Goal: Navigation & Orientation: Find specific page/section

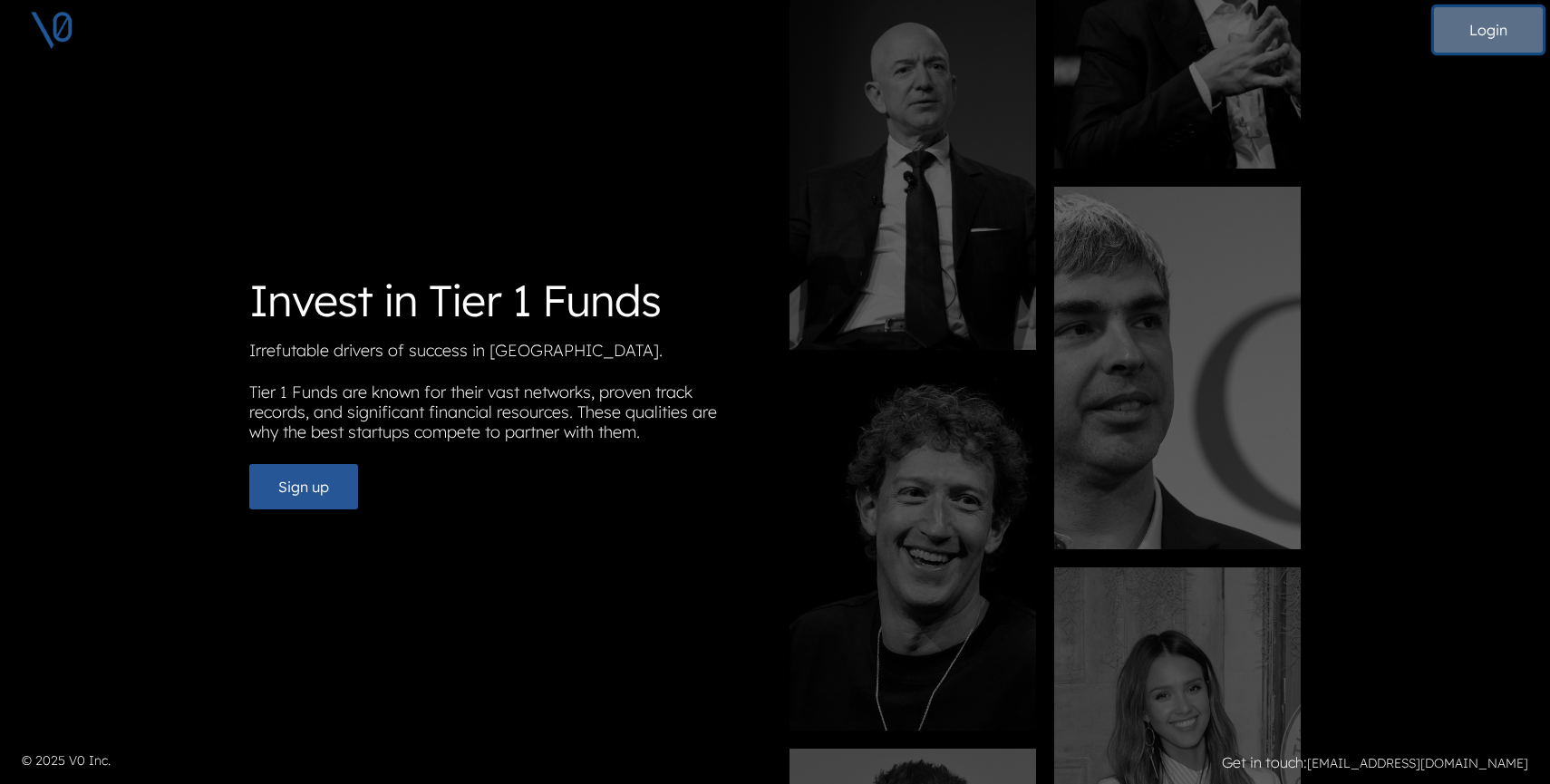
click at [1502, 30] on button "Login" at bounding box center [1488, 30] width 109 height 46
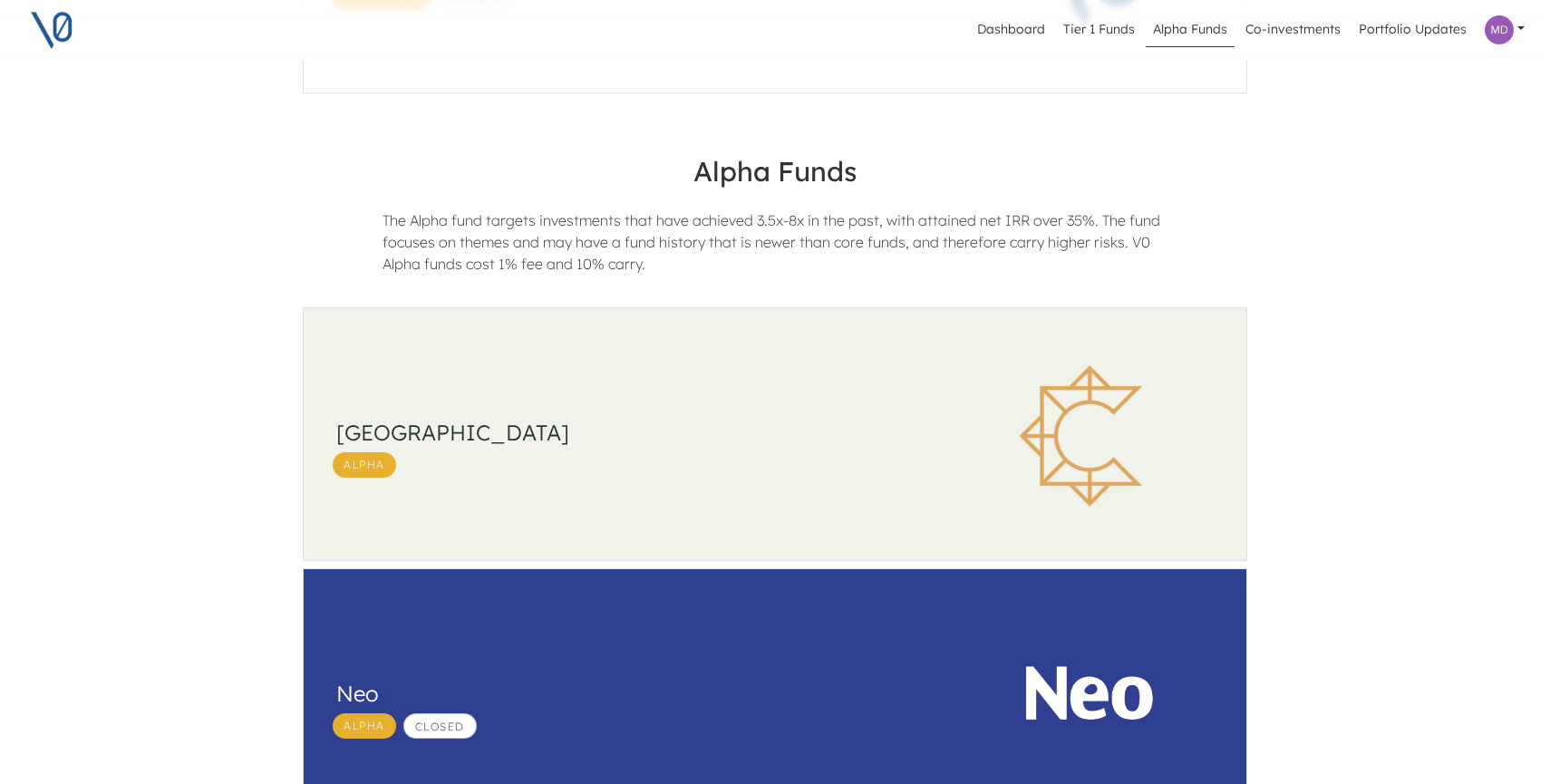
click at [780, 405] on div "South Park Commons Alpha" at bounding box center [629, 436] width 585 height 84
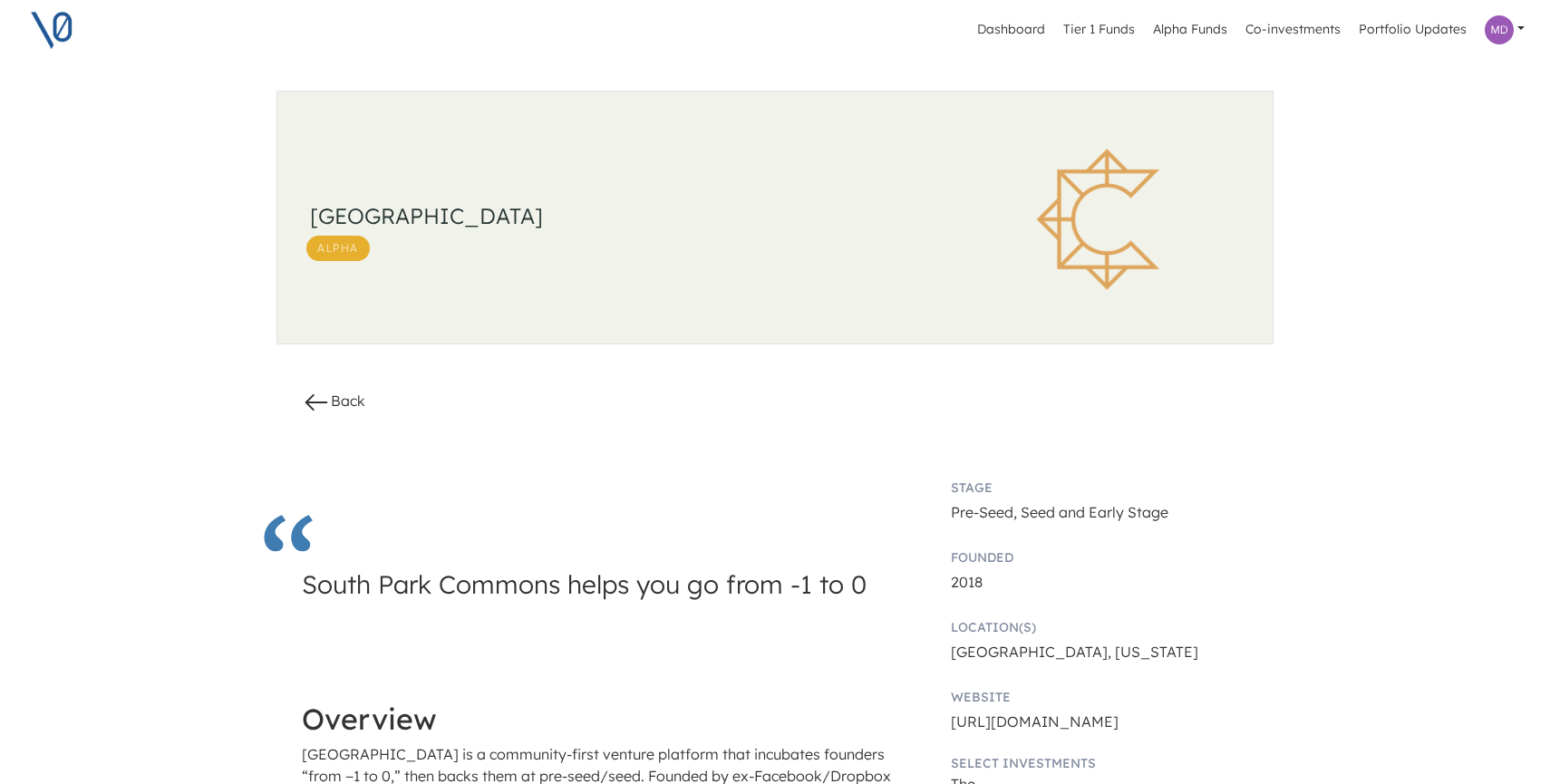
click at [329, 405] on icon at bounding box center [316, 402] width 29 height 29
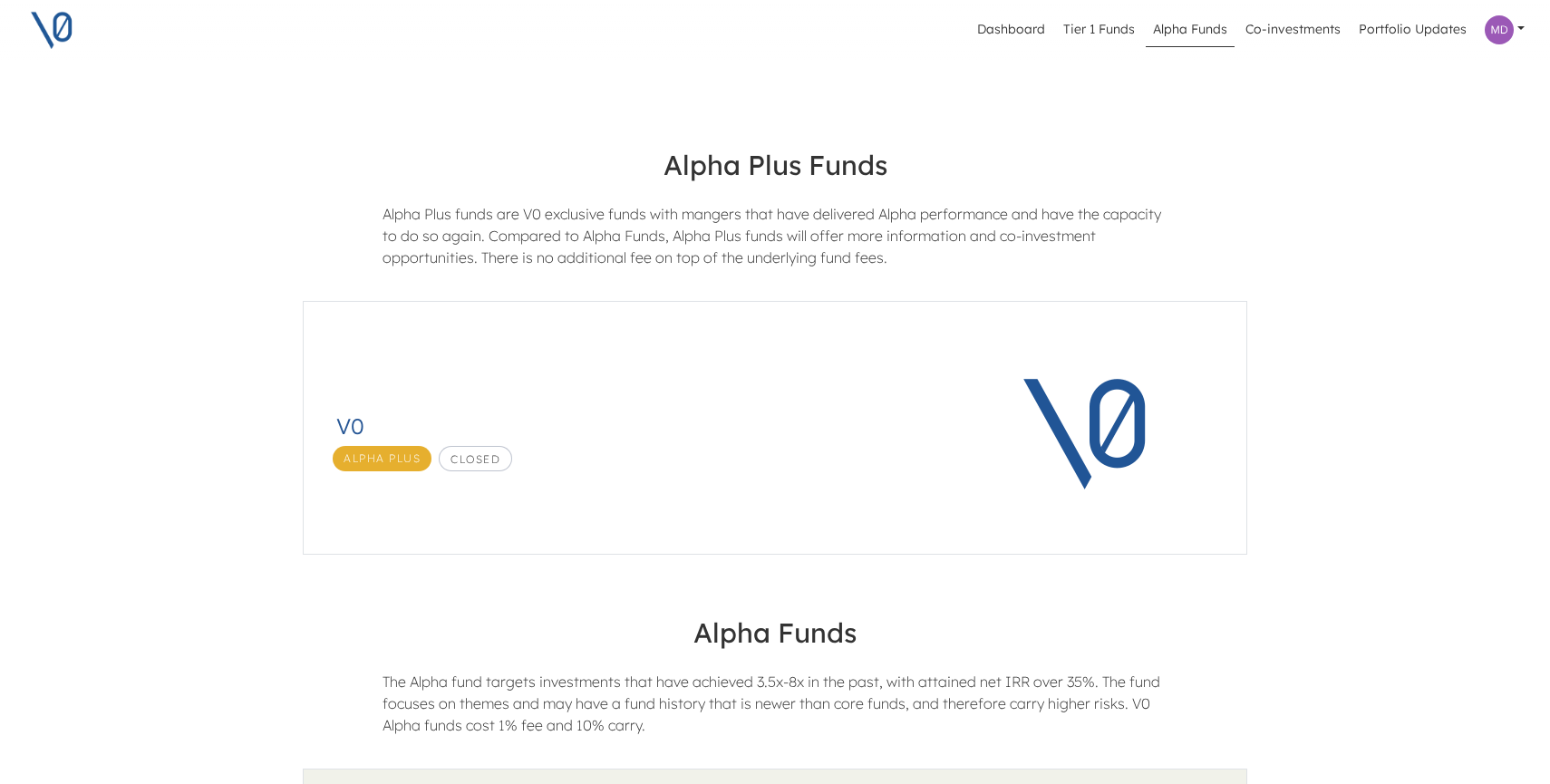
click at [972, 418] on div at bounding box center [1089, 429] width 315 height 256
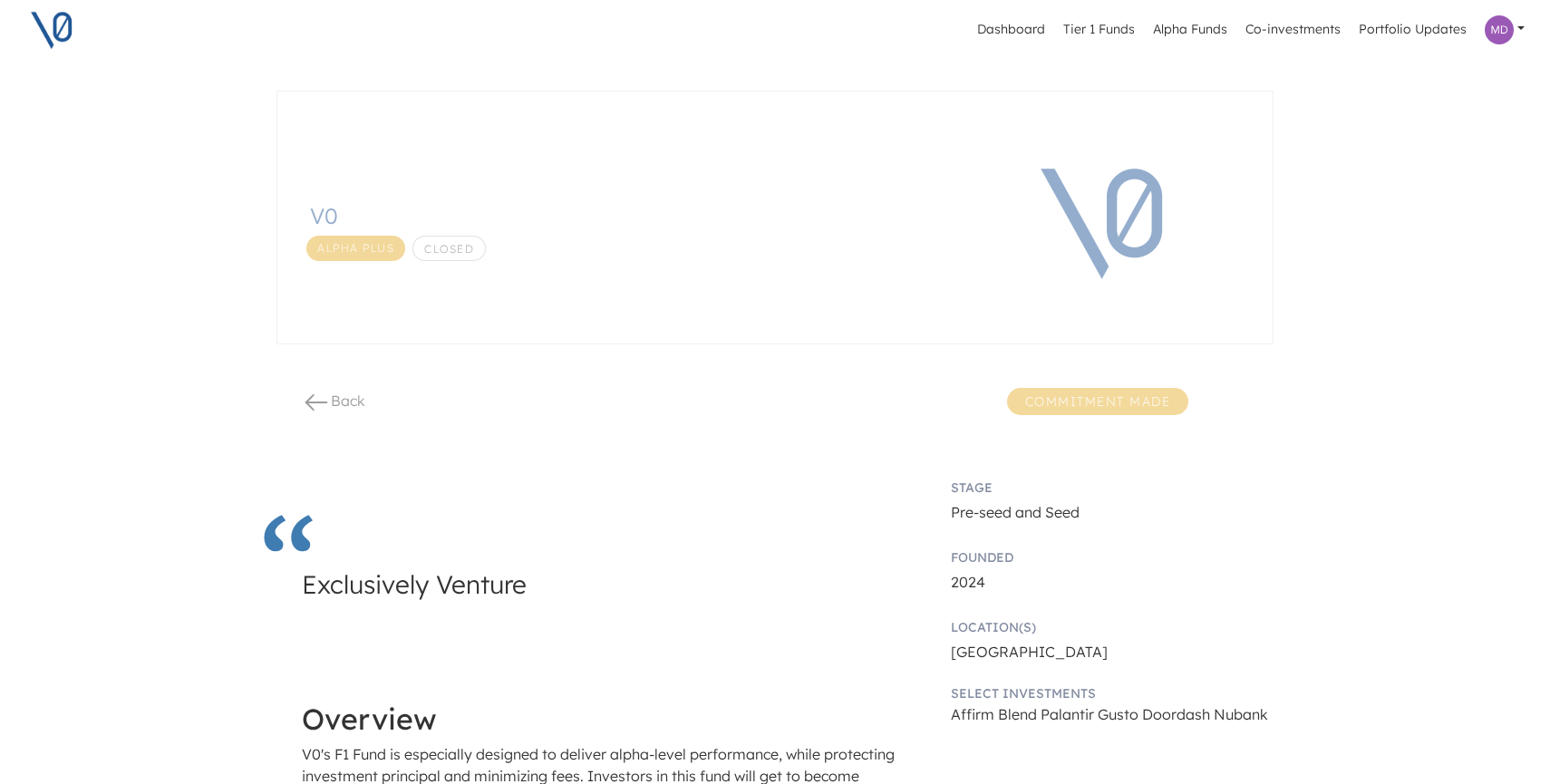
click at [330, 405] on link "Back" at bounding box center [333, 400] width 64 height 18
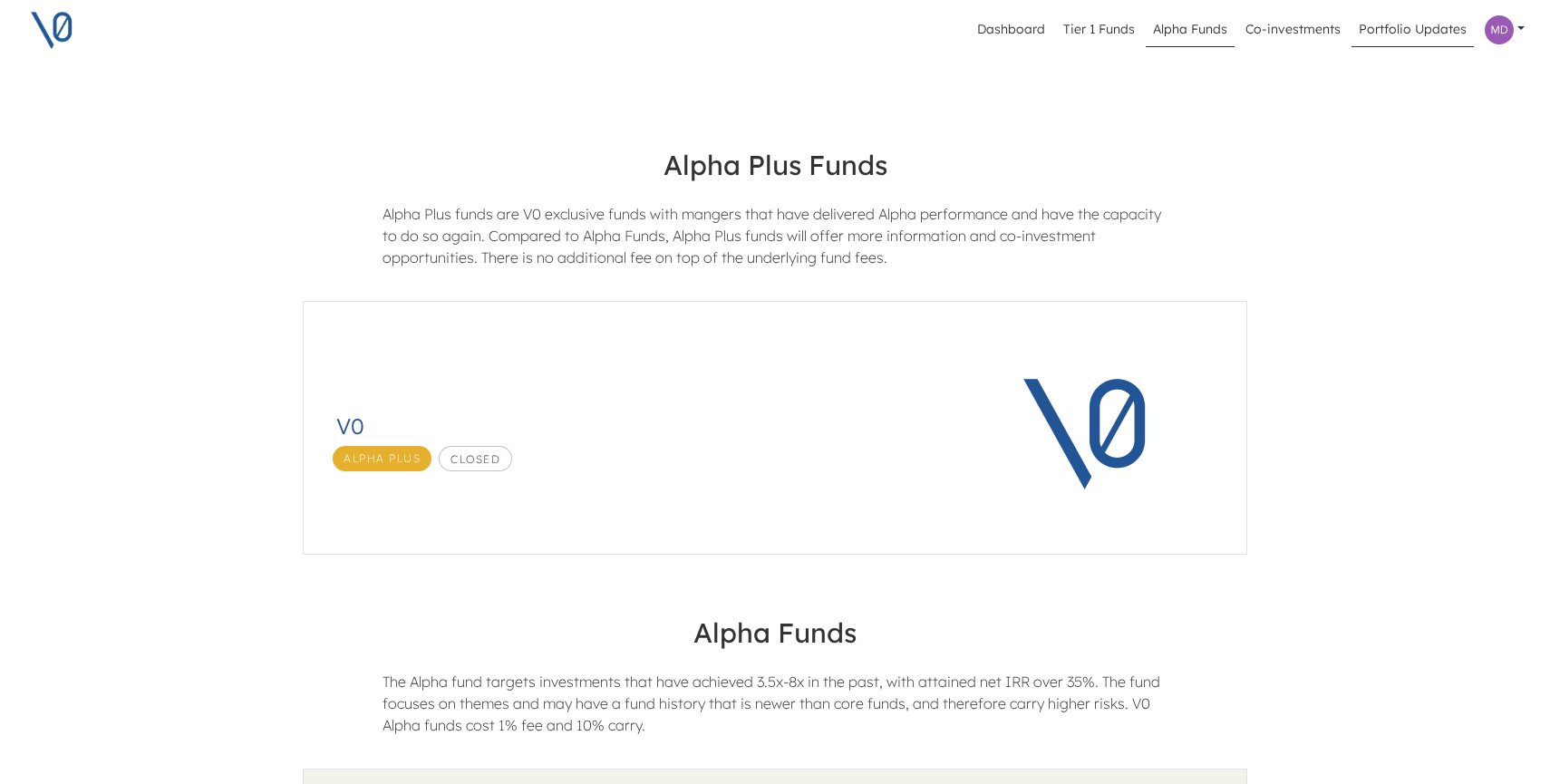
click at [1409, 30] on link "Portfolio Updates" at bounding box center [1413, 29] width 122 height 34
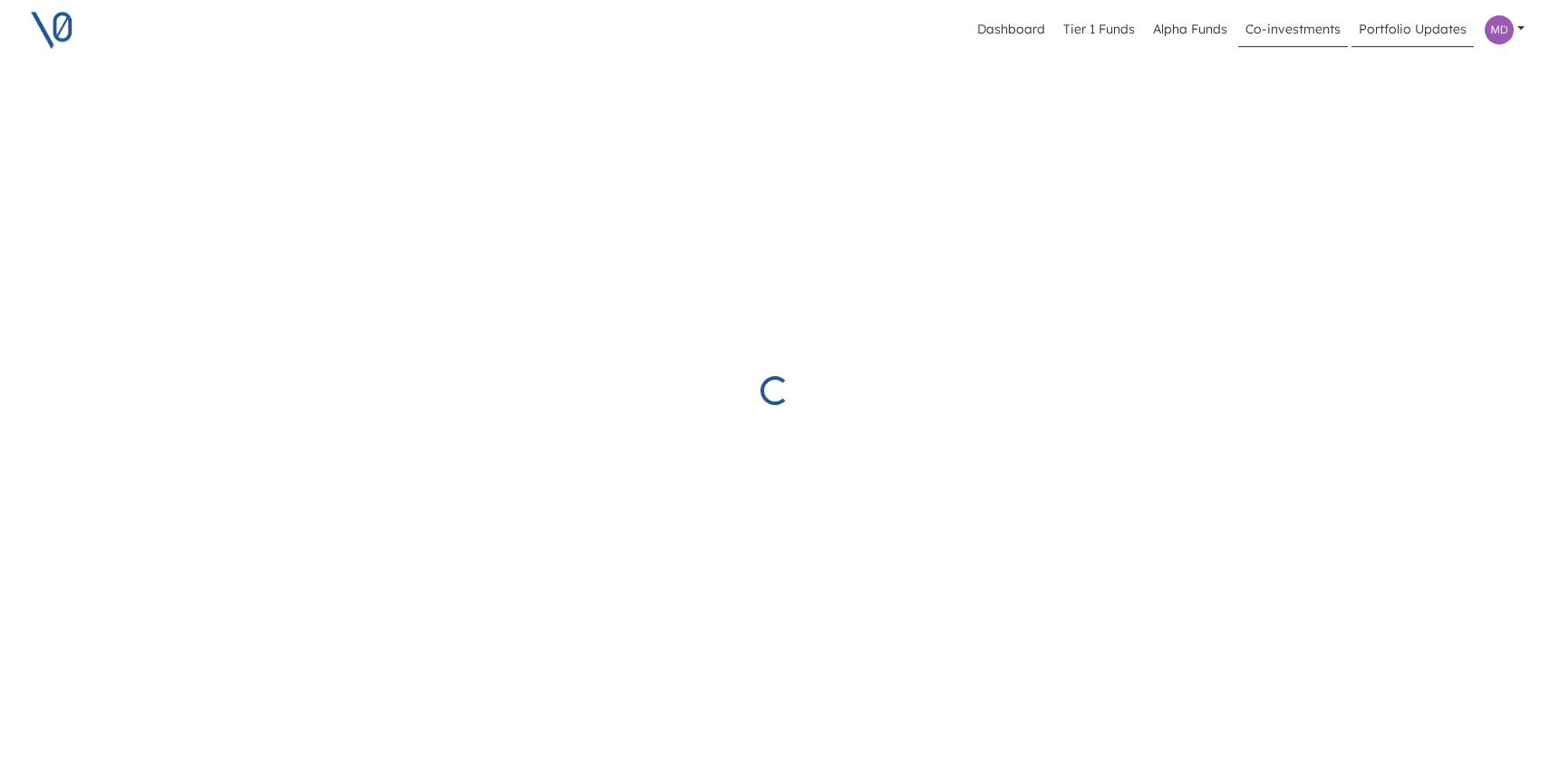
click at [1308, 44] on link "Co-investments" at bounding box center [1293, 29] width 110 height 34
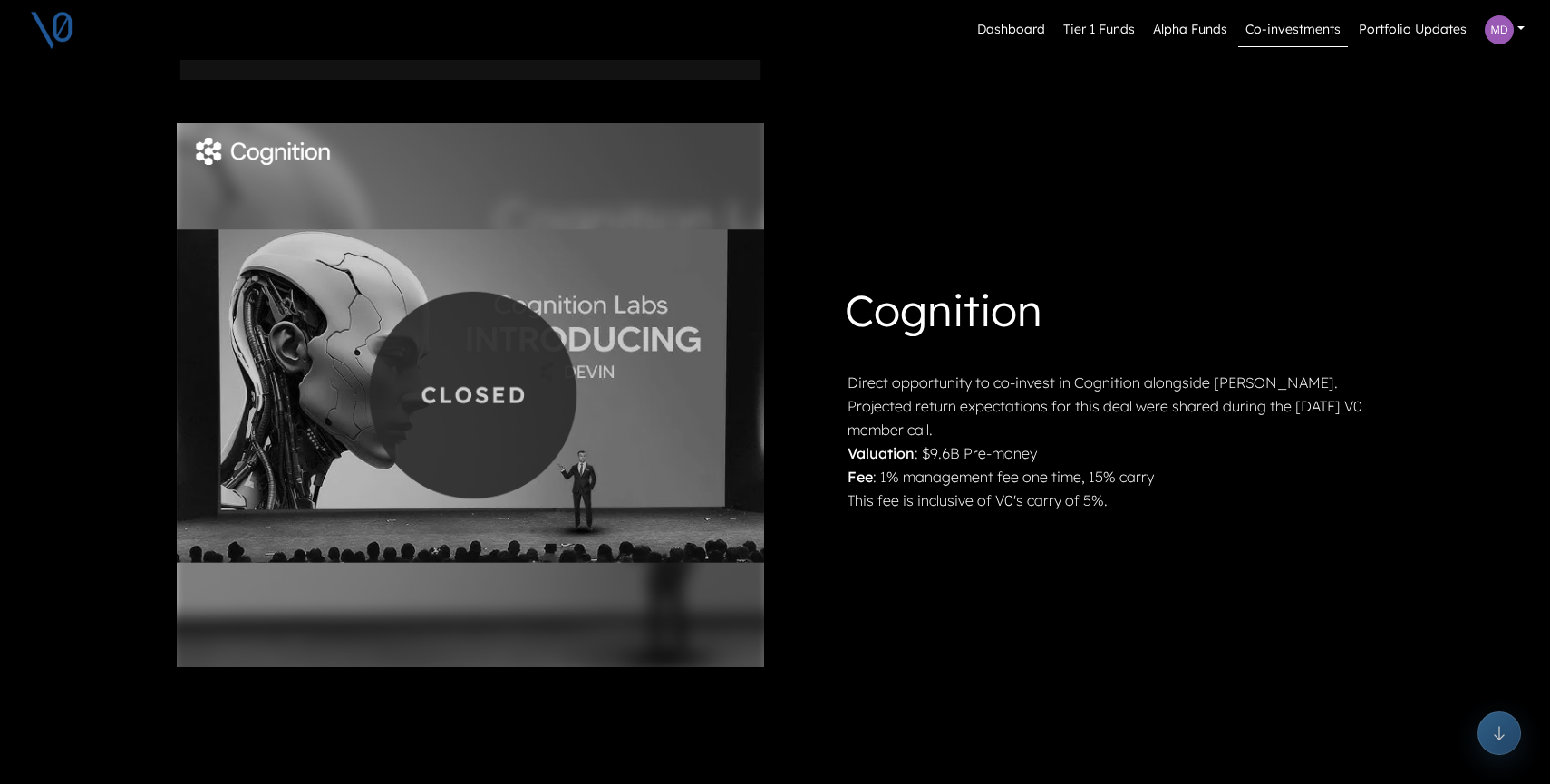
scroll to position [1143, 0]
